Goal: Information Seeking & Learning: Learn about a topic

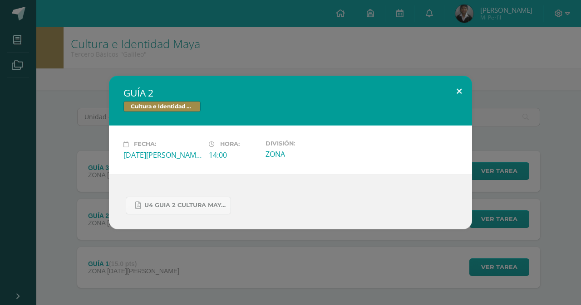
click at [448, 98] on button at bounding box center [459, 91] width 26 height 31
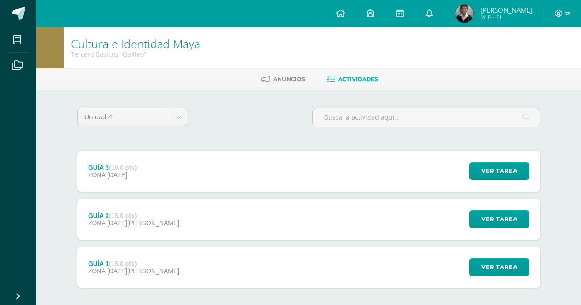
click at [454, 95] on button at bounding box center [442, 98] width 23 height 28
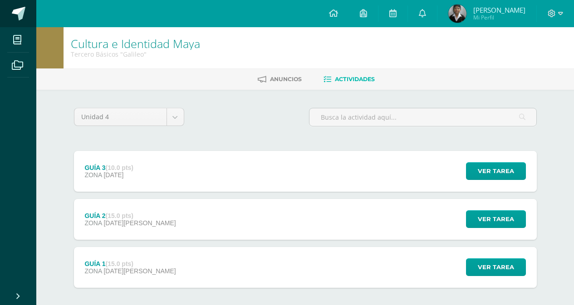
click at [23, 6] on link at bounding box center [18, 13] width 36 height 27
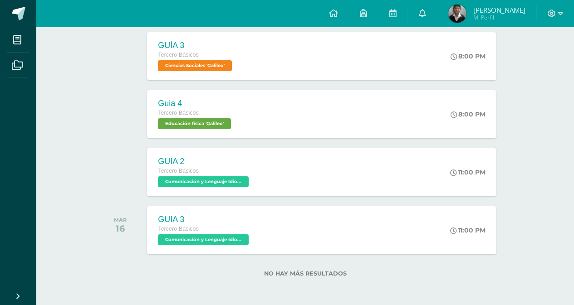
scroll to position [206, 0]
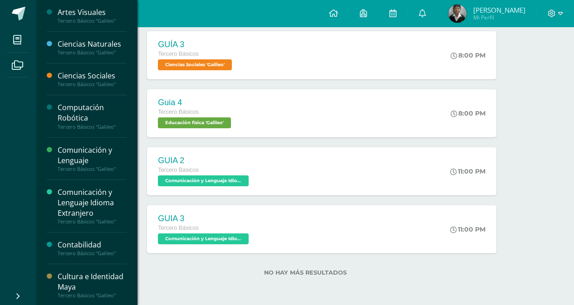
click at [95, 161] on div "Comunicación y Lenguaje" at bounding box center [92, 155] width 69 height 21
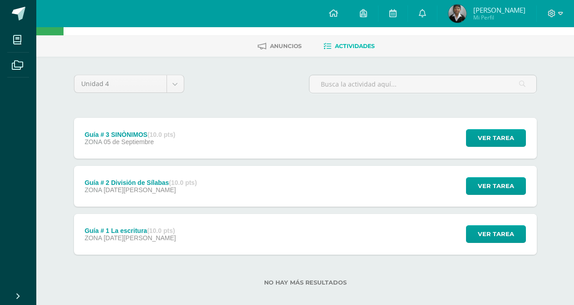
scroll to position [43, 0]
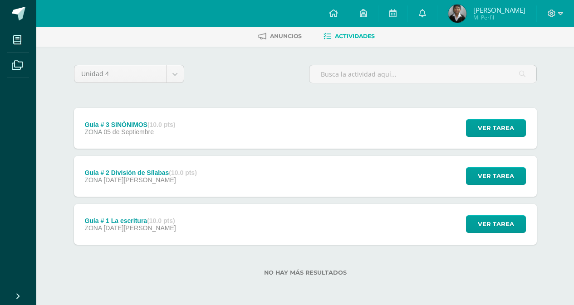
click at [203, 129] on div "Guía # 3 SINÒNIMOS (10.0 pts) ZONA [DATE][GEOGRAPHIC_DATA] Ver tarea Guía # 3 S…" at bounding box center [305, 128] width 463 height 41
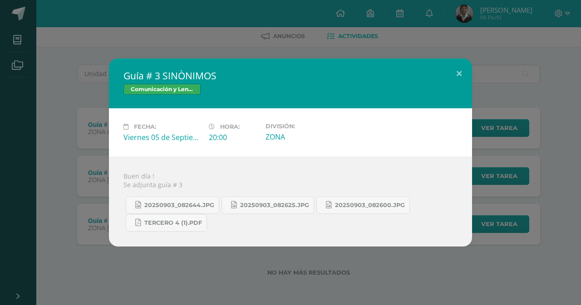
click at [88, 52] on div "Guía # 3 SINÒNIMOS Comunicación y Lenguaje Fecha: Viernes 05 de Septiembre Hora…" at bounding box center [290, 152] width 581 height 305
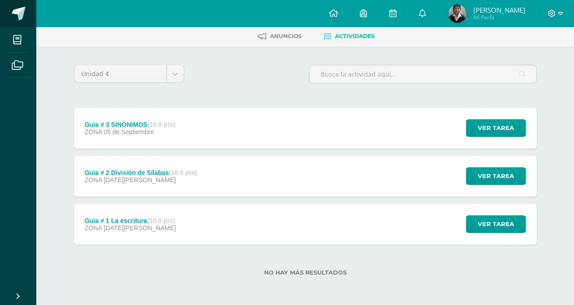
click at [23, 22] on link at bounding box center [18, 13] width 36 height 27
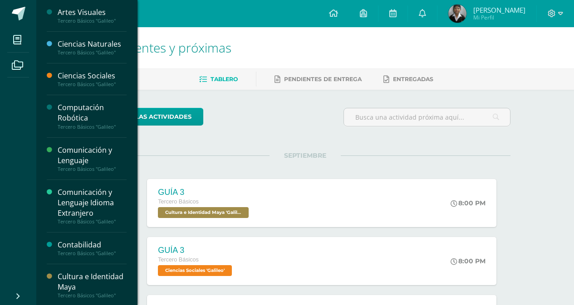
click at [92, 273] on div "Cultura e Identidad Maya" at bounding box center [92, 282] width 69 height 21
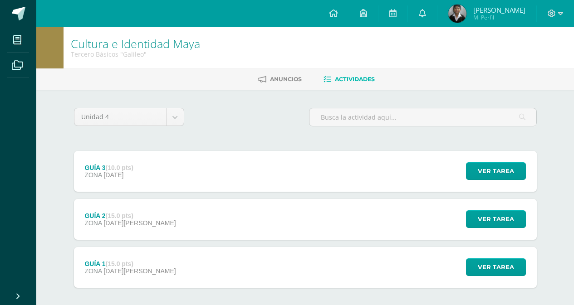
click at [198, 213] on div "GUÍA 2 (15.0 pts) ZONA [DATE][PERSON_NAME] Ver tarea GUÍA 2 Cultura e Identidad…" at bounding box center [305, 219] width 463 height 41
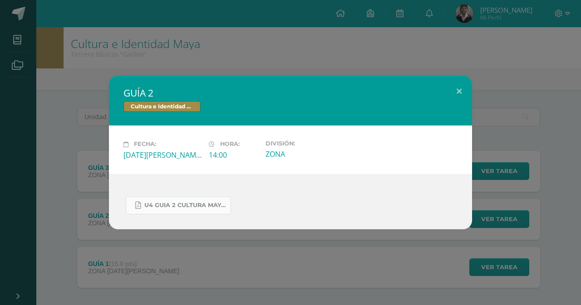
click at [181, 202] on span "U4 GUIA 2 CULTURA MAYA BÁSICOS.pdf" at bounding box center [185, 205] width 82 height 7
